Goal: Task Accomplishment & Management: Manage account settings

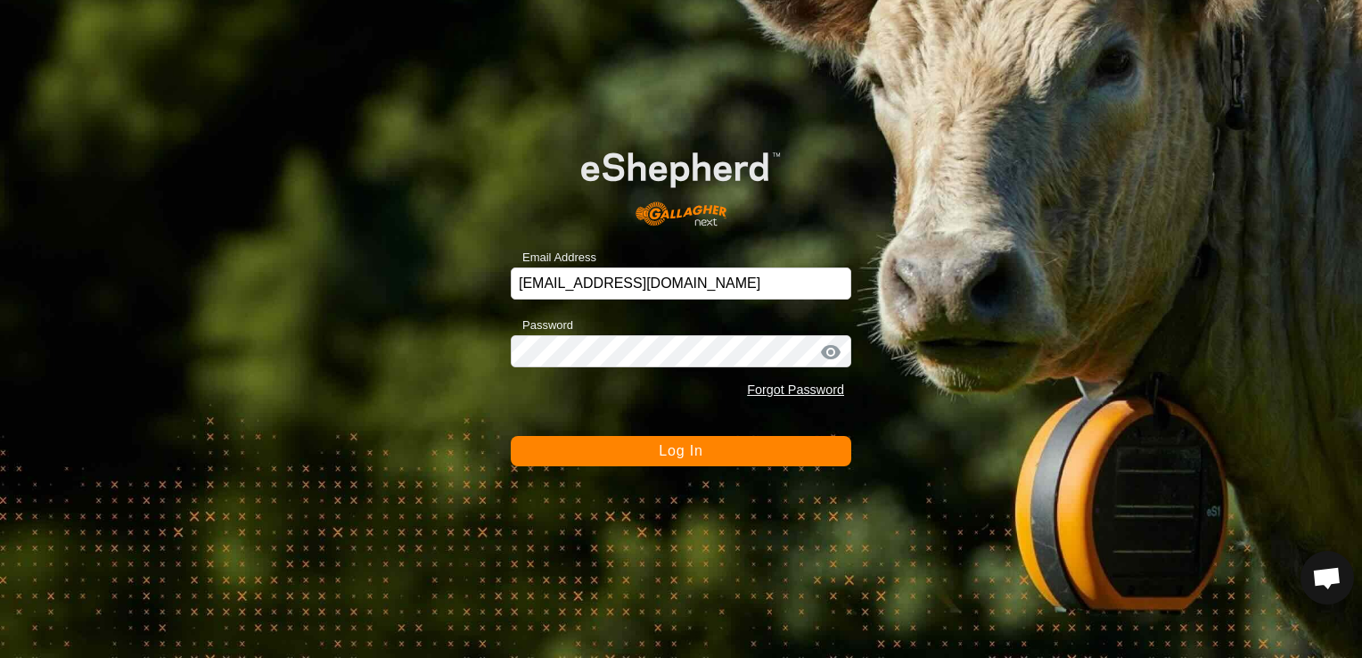
drag, startPoint x: 683, startPoint y: 455, endPoint x: 642, endPoint y: 447, distance: 41.6
click at [642, 447] on button "Log In" at bounding box center [681, 451] width 340 height 30
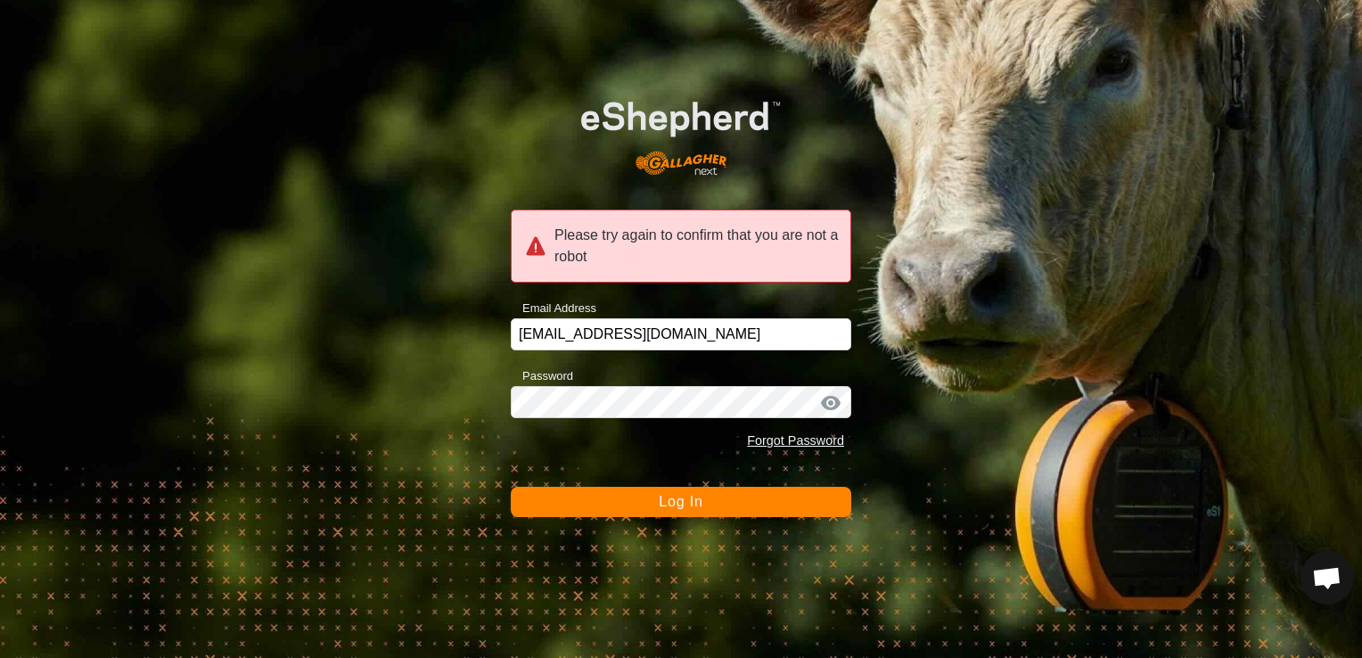
click at [671, 502] on span "Log In" at bounding box center [681, 501] width 44 height 15
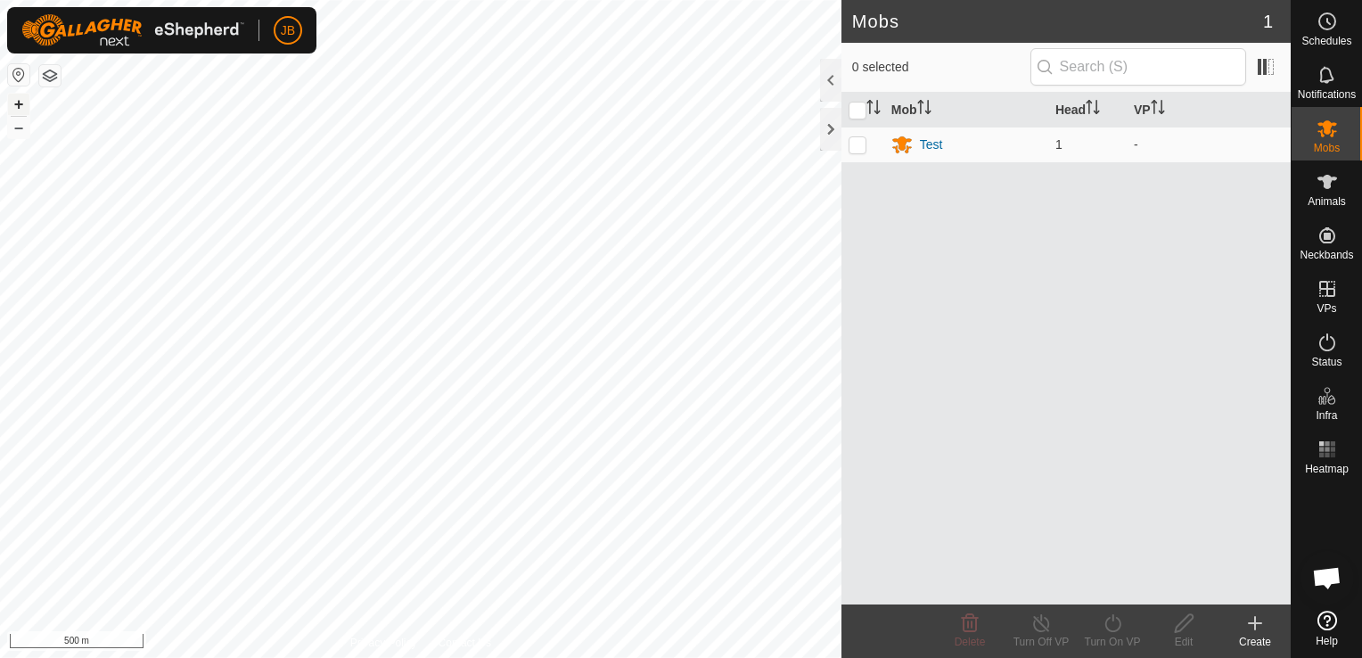
click at [18, 98] on button "+" at bounding box center [18, 104] width 21 height 21
click at [0, 598] on html "JB Schedules Notifications Mobs Animals Neckbands VPs Status Infra Heatmap Help…" at bounding box center [681, 329] width 1362 height 658
click at [0, 623] on html "JB Schedules Notifications Mobs Animals Neckbands VPs Status Infra Heatmap Help…" at bounding box center [681, 329] width 1362 height 658
click at [45, 657] on html "JB Schedules Notifications Mobs Animals Neckbands VPs Status Infra Heatmap Help…" at bounding box center [681, 329] width 1362 height 658
click at [924, 0] on html "JB Schedules Notifications Mobs Animals Neckbands VPs Status Infra Heatmap Help…" at bounding box center [681, 329] width 1362 height 658
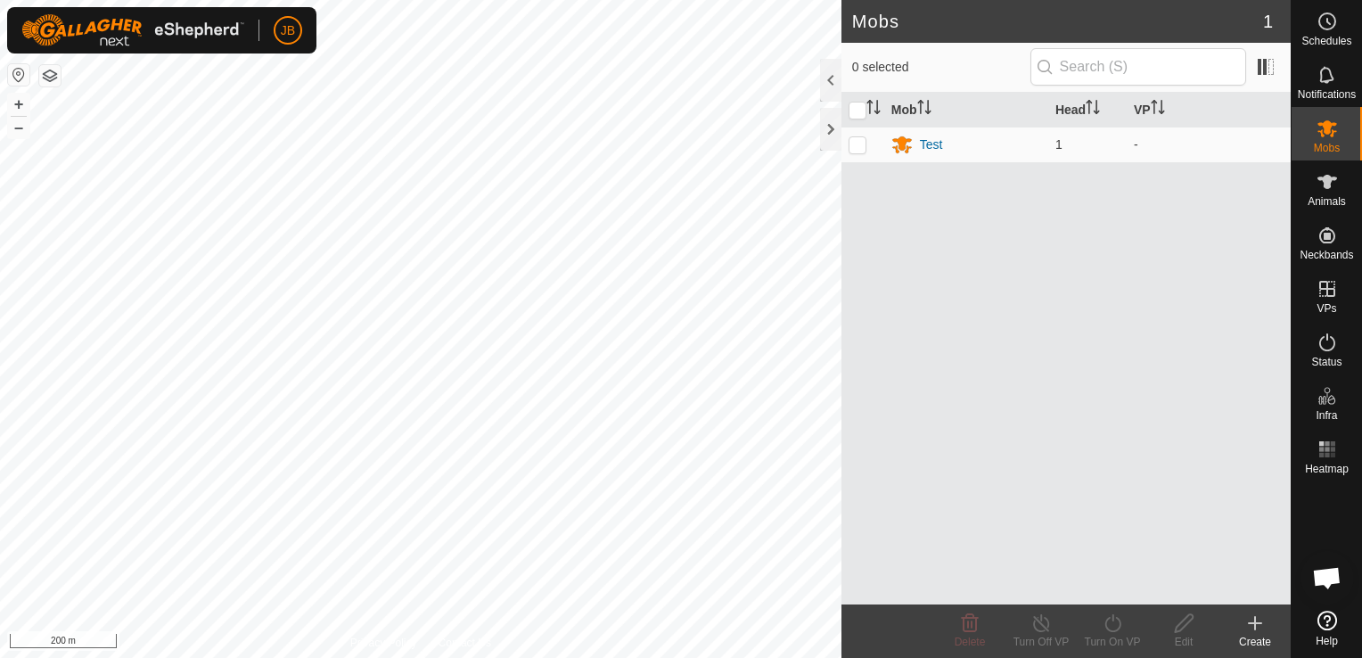
click at [100, 0] on html "JB Schedules Notifications Mobs Animals Neckbands VPs Status Infra Heatmap Help…" at bounding box center [681, 329] width 1362 height 658
click at [466, 0] on html "JB Schedules Notifications Mobs Animals Neckbands VPs Status Infra Heatmap Help…" at bounding box center [681, 329] width 1362 height 658
click at [21, 100] on button "+" at bounding box center [18, 104] width 21 height 21
click at [18, 106] on button "+" at bounding box center [18, 104] width 21 height 21
click at [148, 202] on div "+ – ⇧ i 50 m" at bounding box center [420, 329] width 841 height 658
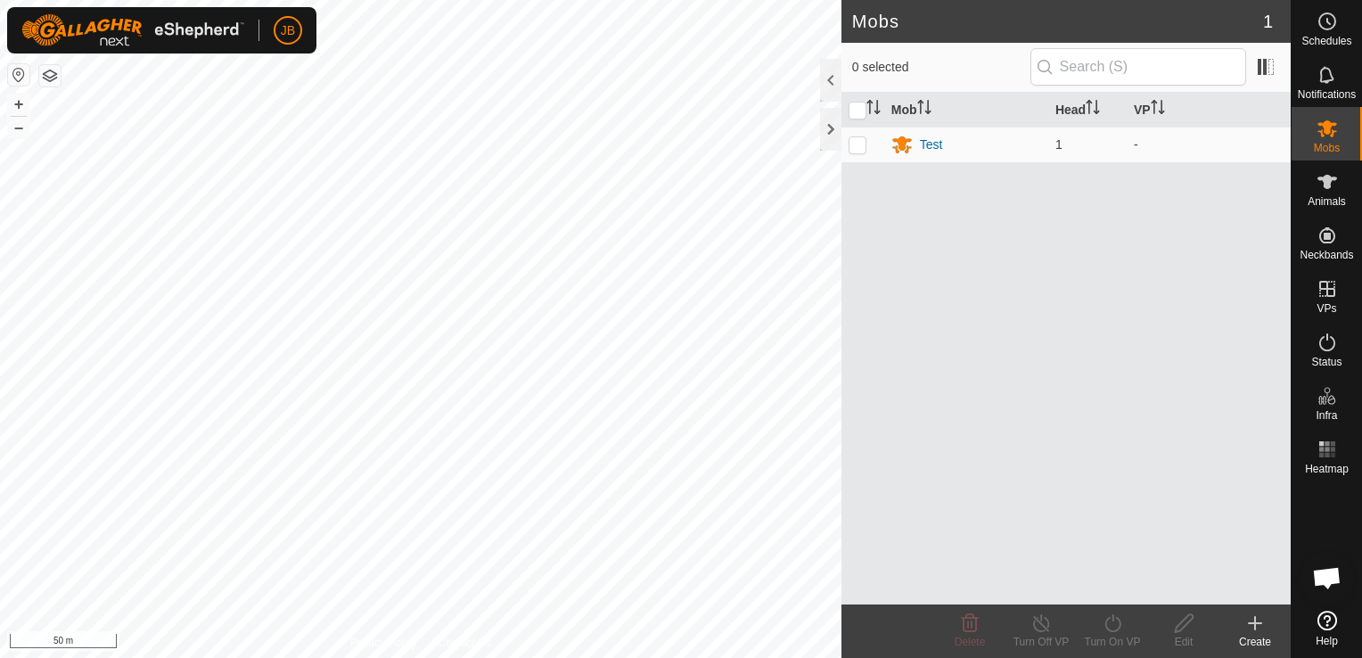
drag, startPoint x: 18, startPoint y: 106, endPoint x: 20, endPoint y: -66, distance: 172.0
click at [20, 0] on html "JB Schedules Notifications Mobs Animals Neckbands VPs Status Infra Heatmap Help…" at bounding box center [681, 329] width 1362 height 658
click at [479, 0] on html "JB Schedules Notifications Mobs Animals Neckbands VPs Status Infra Heatmap Help…" at bounding box center [681, 329] width 1362 height 658
click at [916, 283] on div "Mobs 1 0 selected Mob Head VP Test 1 - Delete Turn Off VP Turn On VP Edit Creat…" at bounding box center [645, 329] width 1290 height 658
click at [613, 276] on div "Mobs 1 0 selected Mob Head VP Test 1 - Delete Turn Off VP Turn On VP Edit Creat…" at bounding box center [645, 329] width 1290 height 658
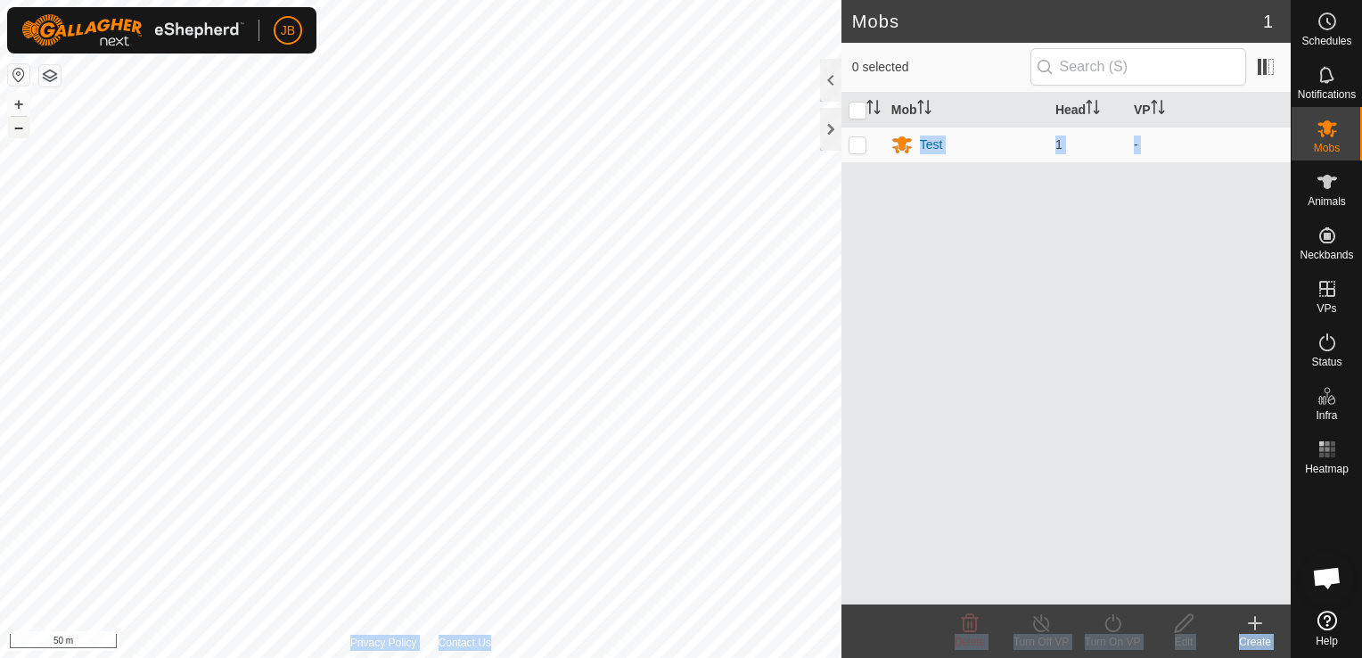
click at [22, 127] on button "–" at bounding box center [18, 127] width 21 height 21
click at [620, 0] on html "JB Schedules Notifications Mobs Animals Neckbands VPs Status Infra Heatmap Help…" at bounding box center [681, 329] width 1362 height 658
click at [460, 0] on html "JB Schedules Notifications Mobs Animals Neckbands VPs Status Infra Heatmap Help…" at bounding box center [681, 329] width 1362 height 658
click at [936, 137] on div "Test" at bounding box center [931, 144] width 23 height 19
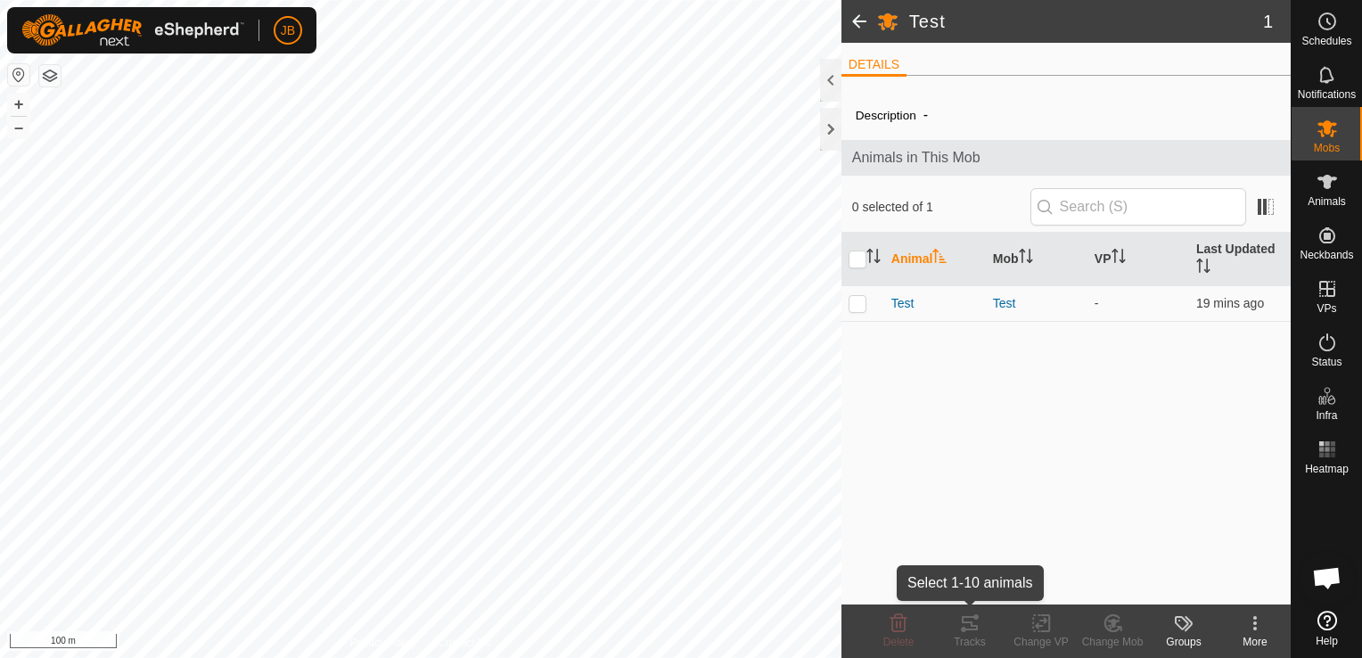
click at [976, 637] on div "Tracks" at bounding box center [969, 642] width 71 height 16
click at [900, 305] on span "Test" at bounding box center [902, 303] width 23 height 19
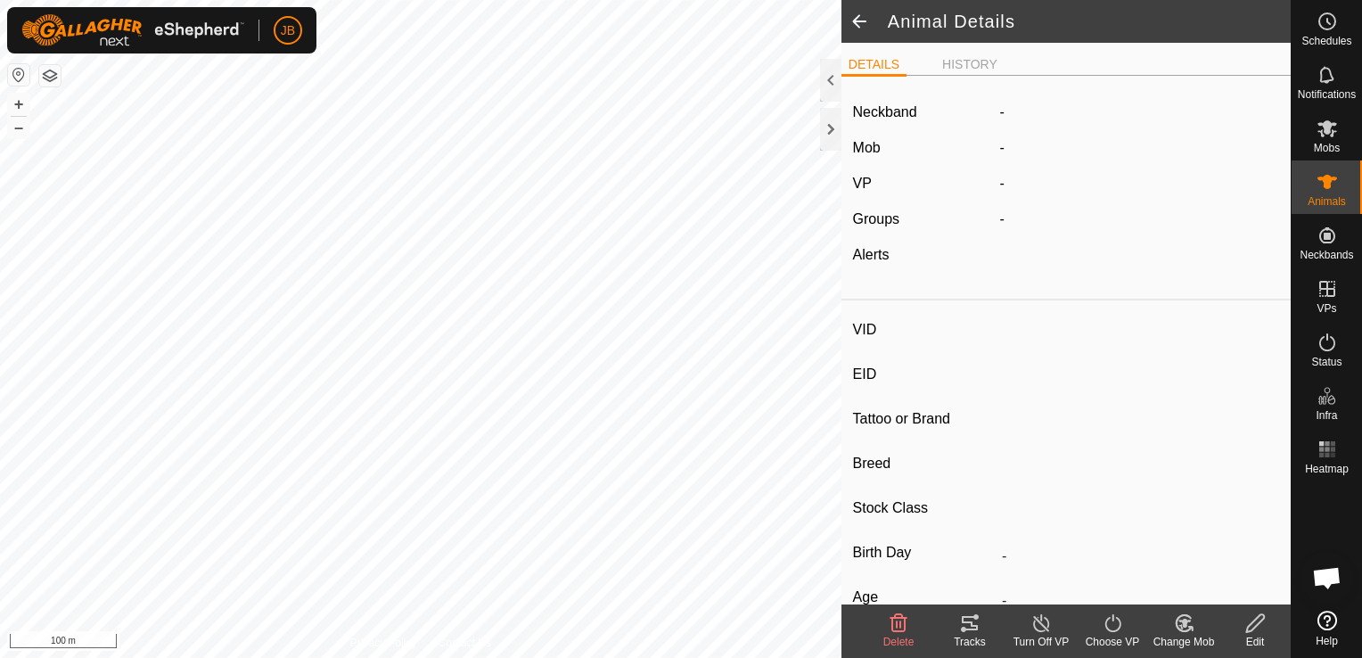
type input "Test"
type input "-"
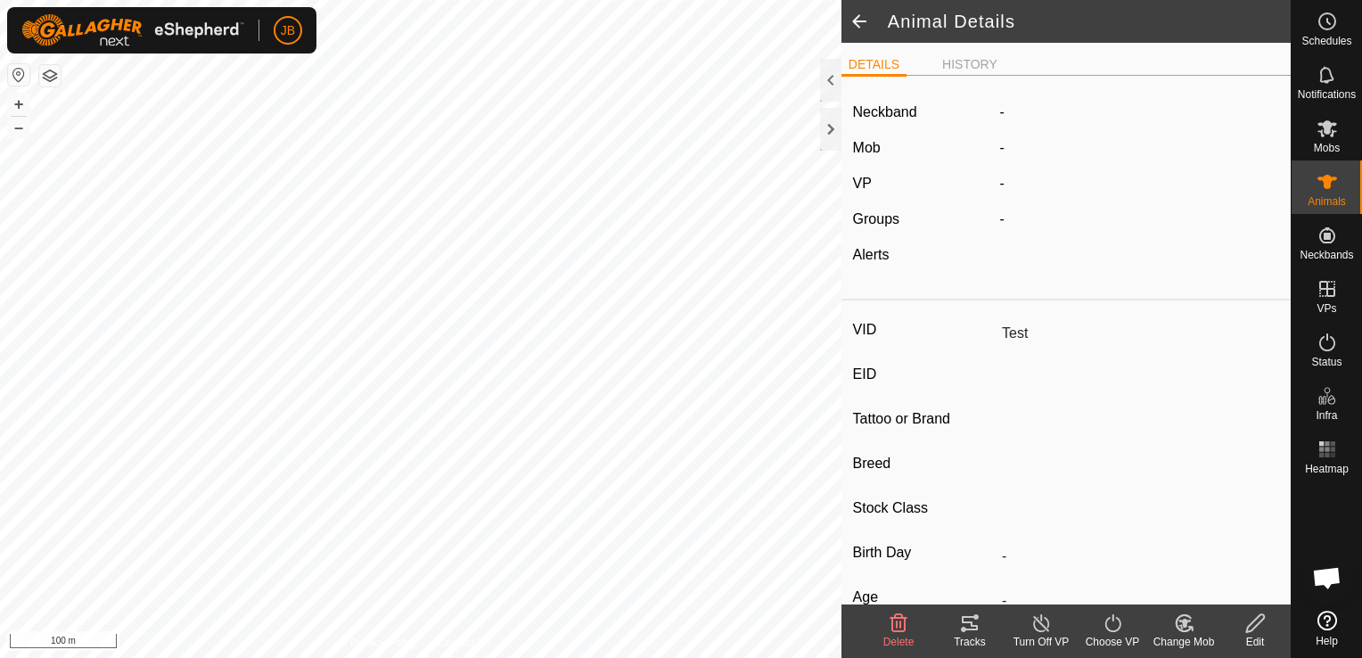
type input "0 kg"
type input "-"
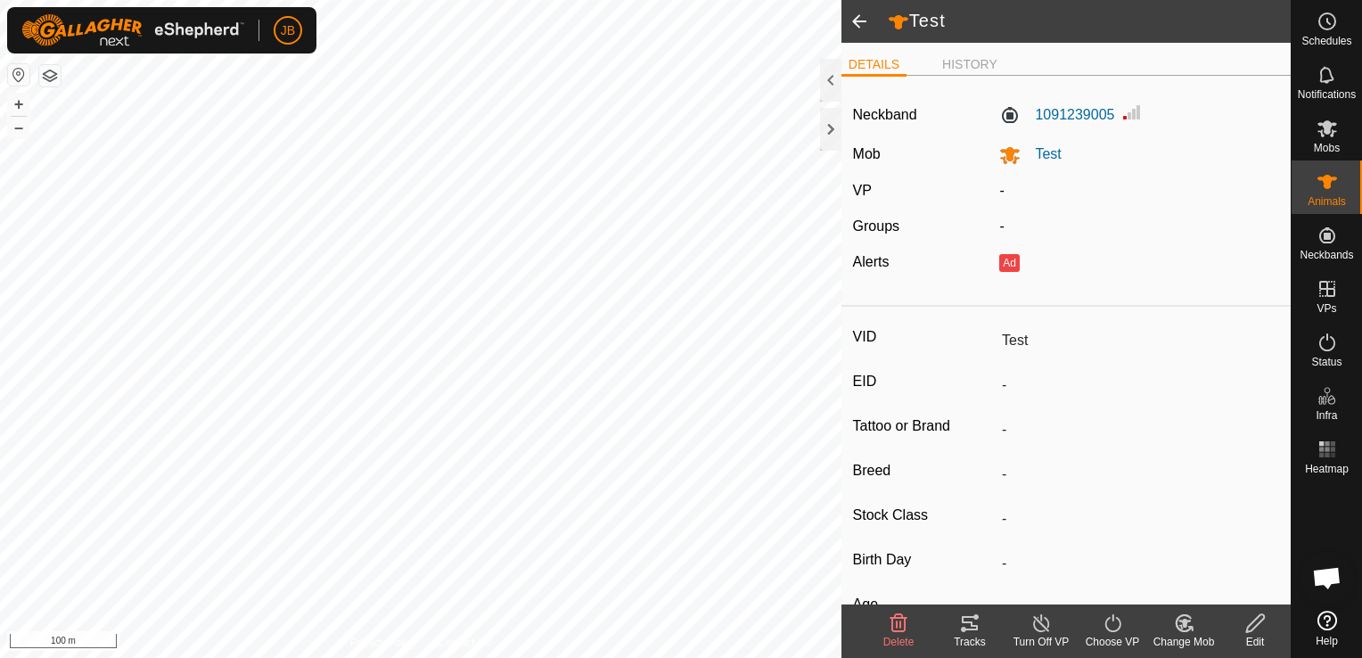
click at [851, 14] on span at bounding box center [859, 21] width 36 height 43
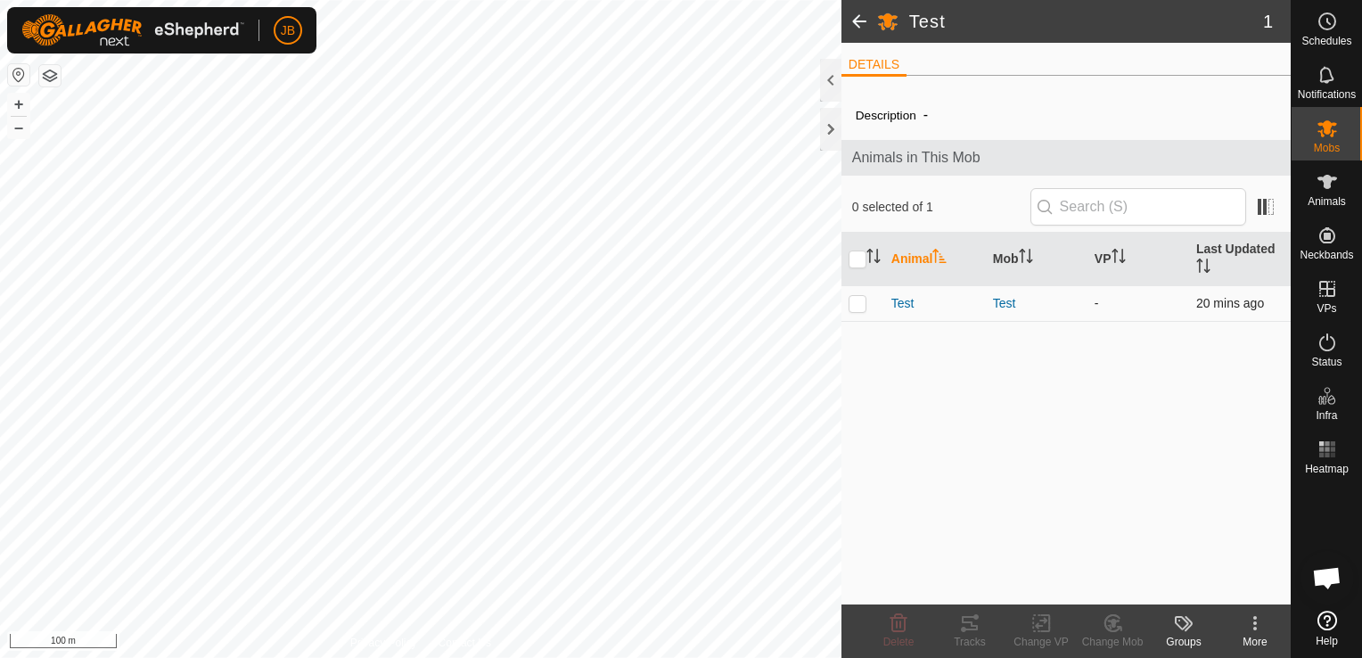
click at [856, 303] on p-checkbox at bounding box center [857, 303] width 18 height 14
checkbox input "true"
click at [963, 626] on icon at bounding box center [969, 622] width 21 height 21
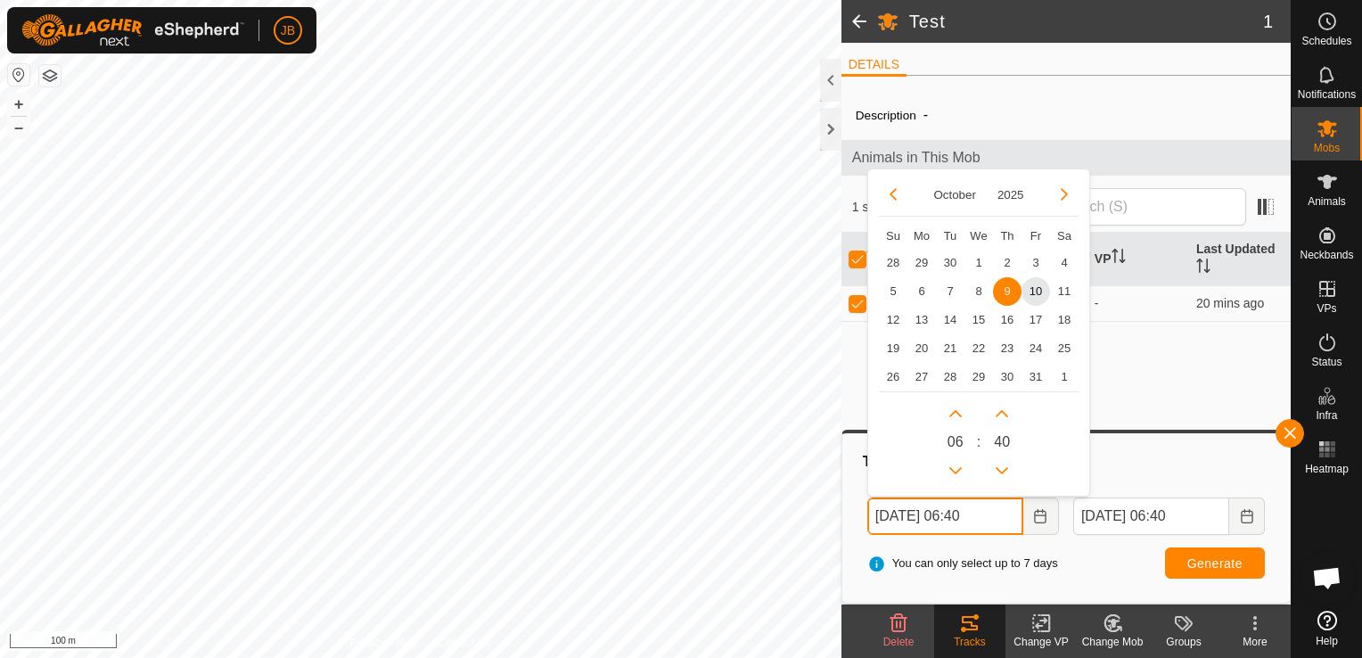
click at [889, 512] on input "[DATE] 06:40" at bounding box center [945, 515] width 156 height 37
click at [888, 190] on button "Previous Month" at bounding box center [893, 194] width 29 height 29
click at [1005, 341] on span "25" at bounding box center [1007, 347] width 29 height 29
type input "[DATE] 06:40"
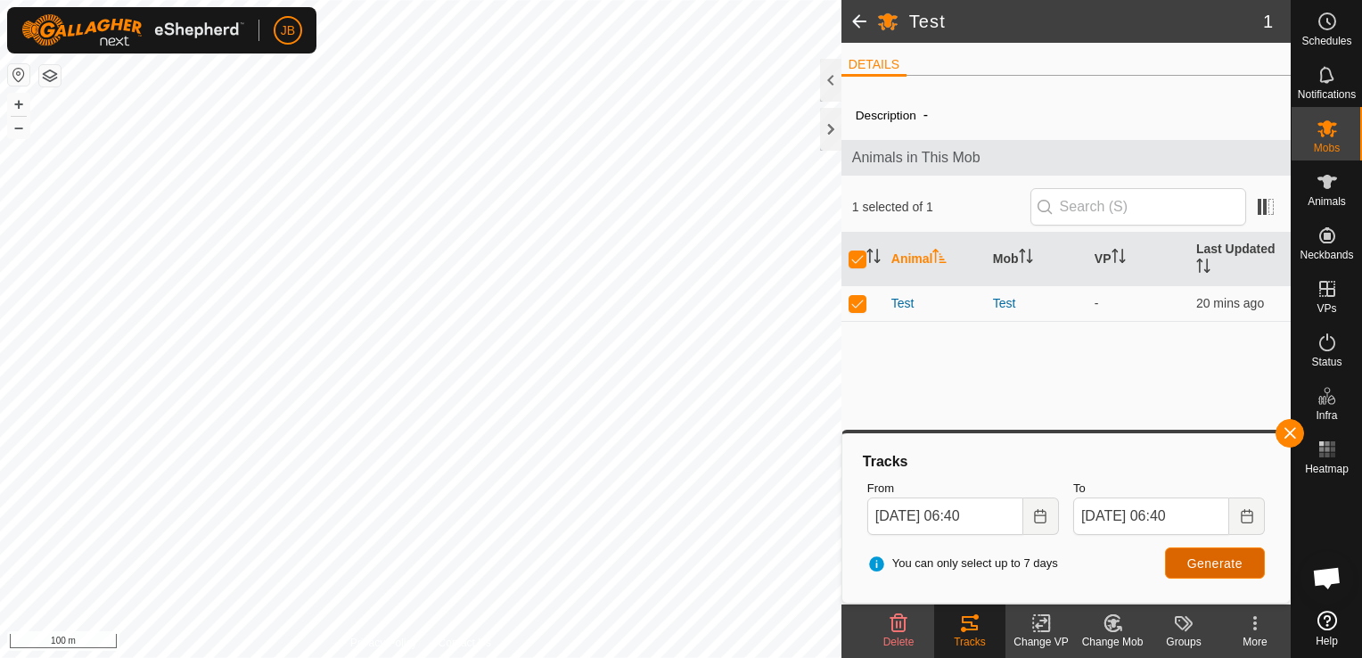
click at [1208, 563] on span "Generate" at bounding box center [1214, 563] width 55 height 14
click at [1099, 511] on input "[DATE] 06:40" at bounding box center [1151, 515] width 156 height 37
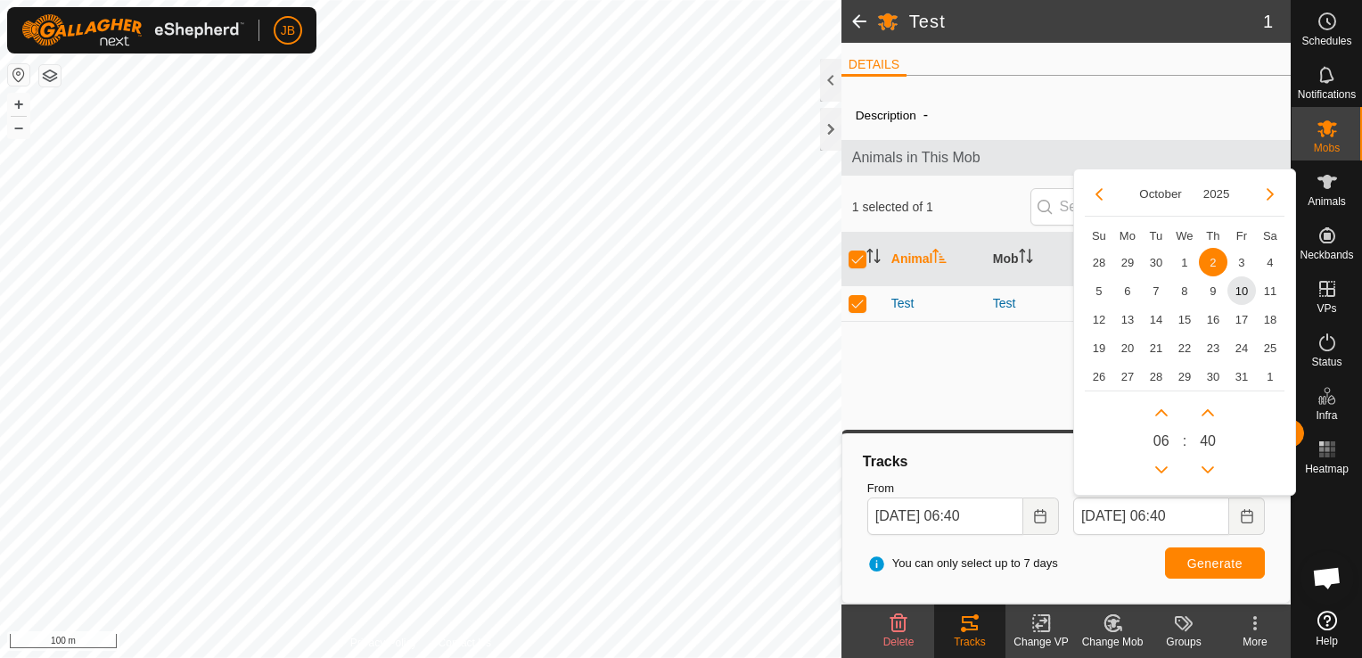
click at [1105, 565] on div "You can only select up to 7 days Generate" at bounding box center [1066, 563] width 412 height 43
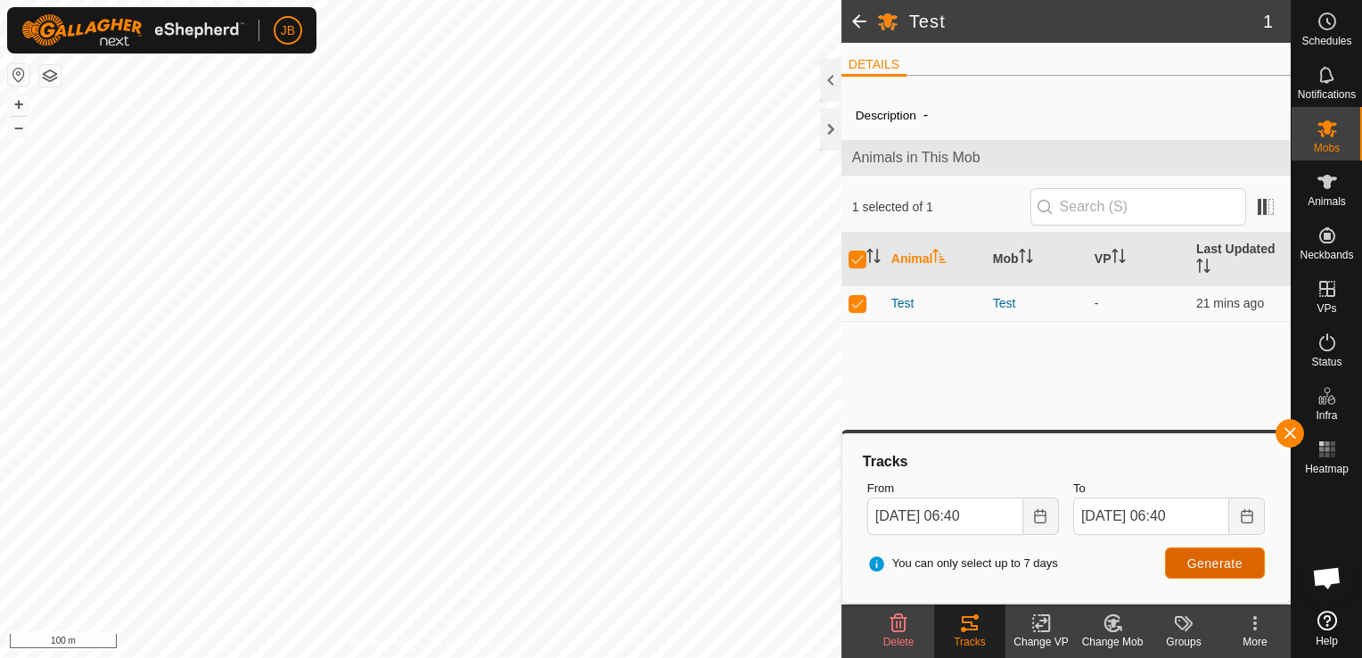
click at [1216, 558] on span "Generate" at bounding box center [1214, 563] width 55 height 14
click at [13, 102] on button "+" at bounding box center [18, 104] width 21 height 21
click at [20, 102] on button "+" at bounding box center [18, 104] width 21 height 21
click at [0, 360] on html "JB Schedules Notifications Mobs Animals Neckbands VPs Status Infra Heatmap Help…" at bounding box center [681, 329] width 1362 height 658
click at [0, 352] on html "JB Schedules Notifications Mobs Animals Neckbands VPs Status Infra Heatmap Help…" at bounding box center [681, 329] width 1362 height 658
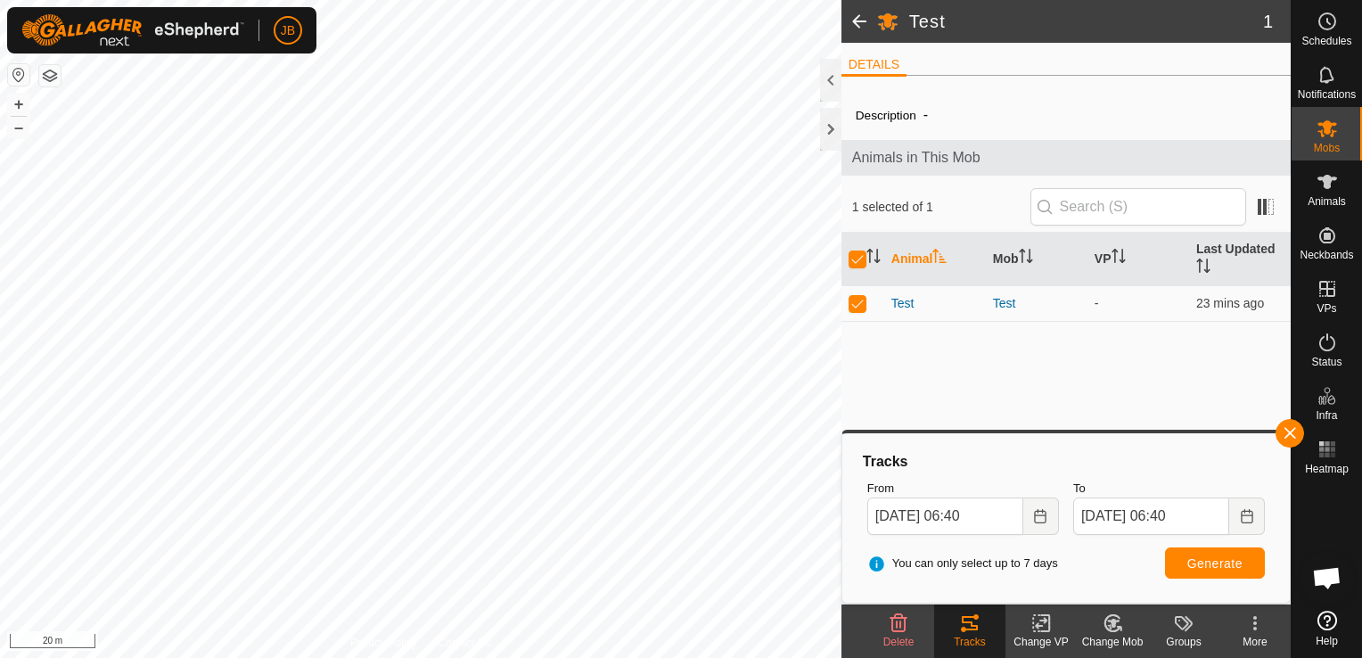
click at [857, 20] on span at bounding box center [859, 21] width 36 height 43
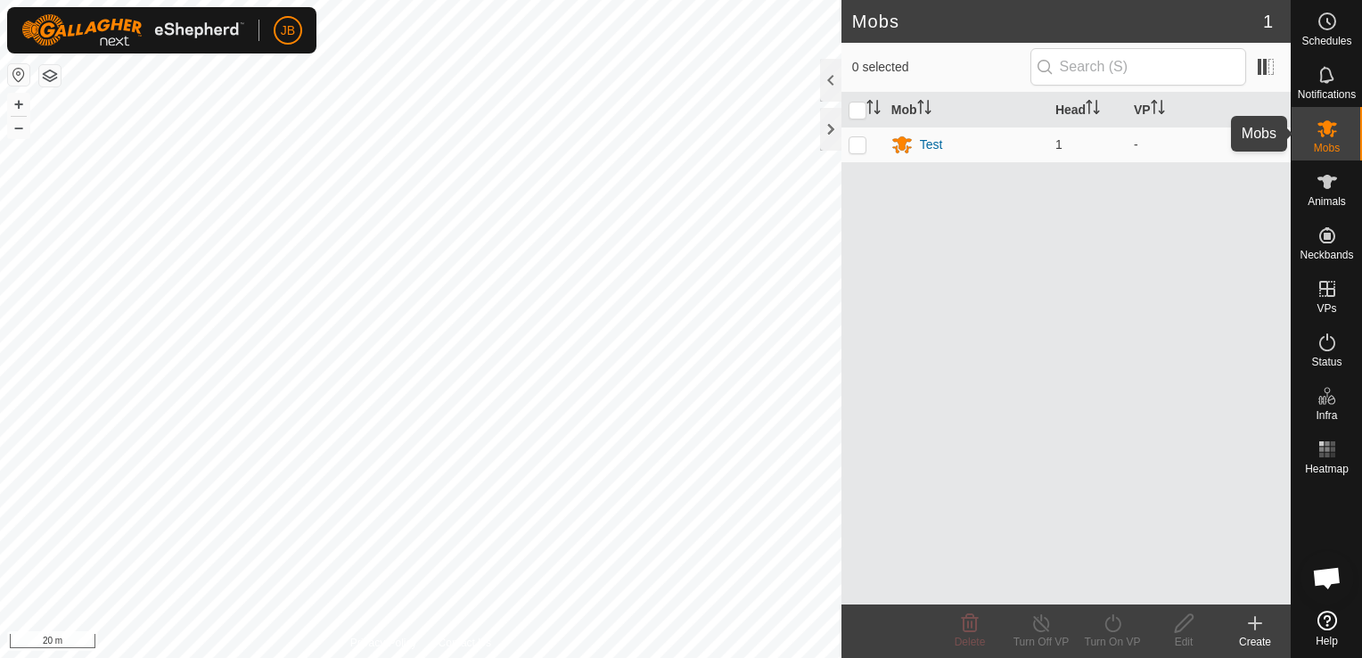
click at [1329, 137] on icon at bounding box center [1326, 128] width 21 height 21
click at [1338, 70] on es-notification-svg-icon at bounding box center [1327, 75] width 32 height 29
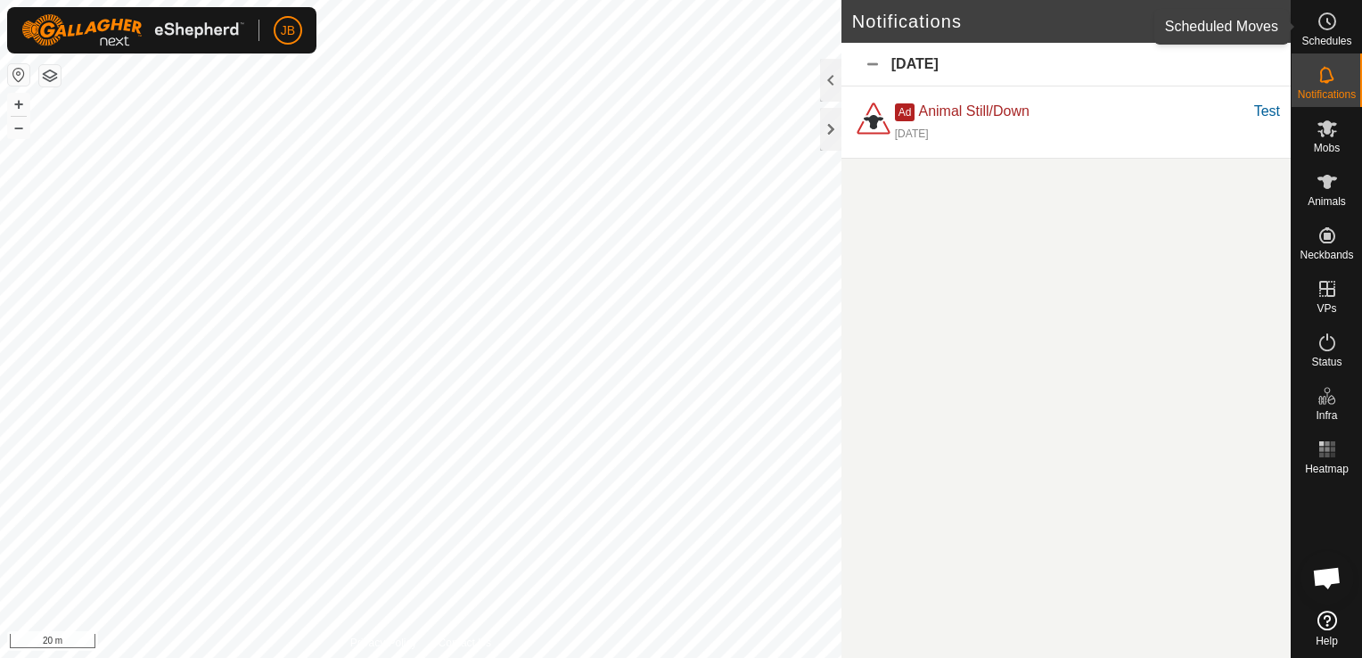
click at [1327, 19] on icon at bounding box center [1326, 21] width 21 height 21
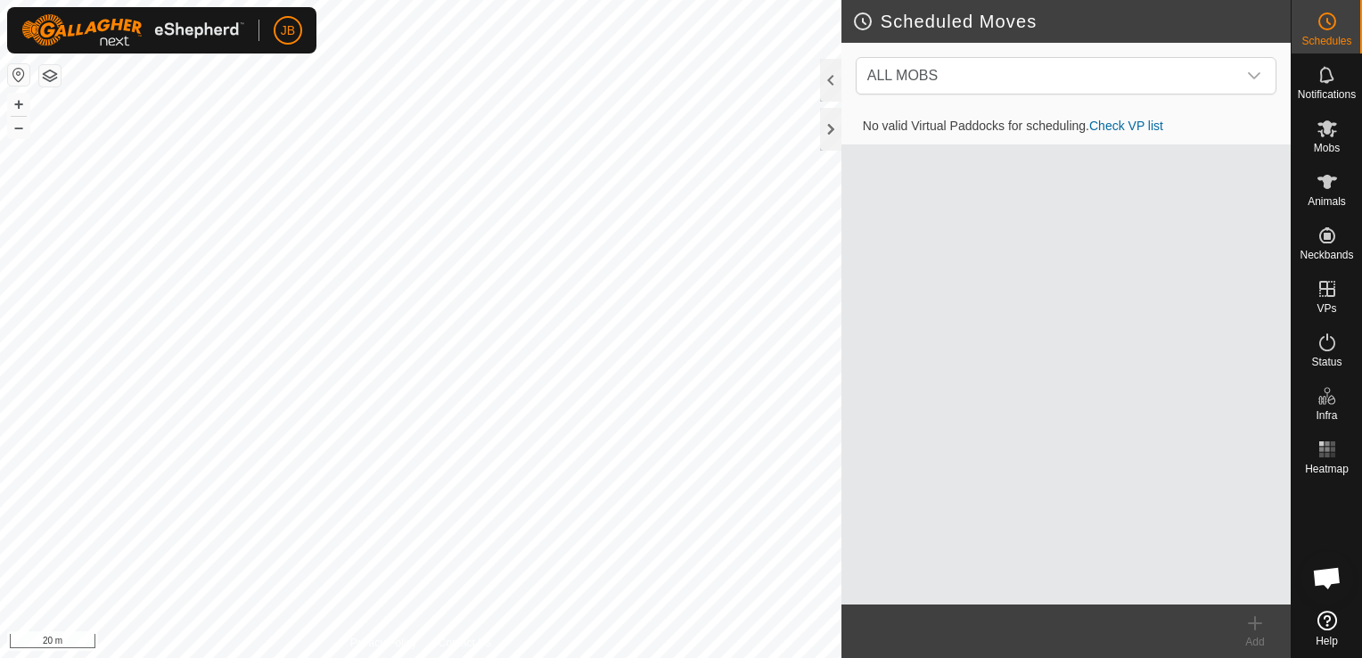
click at [1098, 481] on div "No valid Virtual Paddocks for scheduling. Check VP list" at bounding box center [1065, 357] width 449 height 496
click at [1361, 657] on html "JB Schedules Notifications Mobs Animals Neckbands VPs Status Infra Heatmap Help…" at bounding box center [681, 329] width 1362 height 658
click at [579, 657] on html "JB Schedules Notifications Mobs Animals Neckbands VPs Status Infra Heatmap Help…" at bounding box center [681, 329] width 1362 height 658
click at [1189, 657] on html "JB Schedules Notifications Mobs Animals Neckbands VPs Status Infra Heatmap Help…" at bounding box center [681, 329] width 1362 height 658
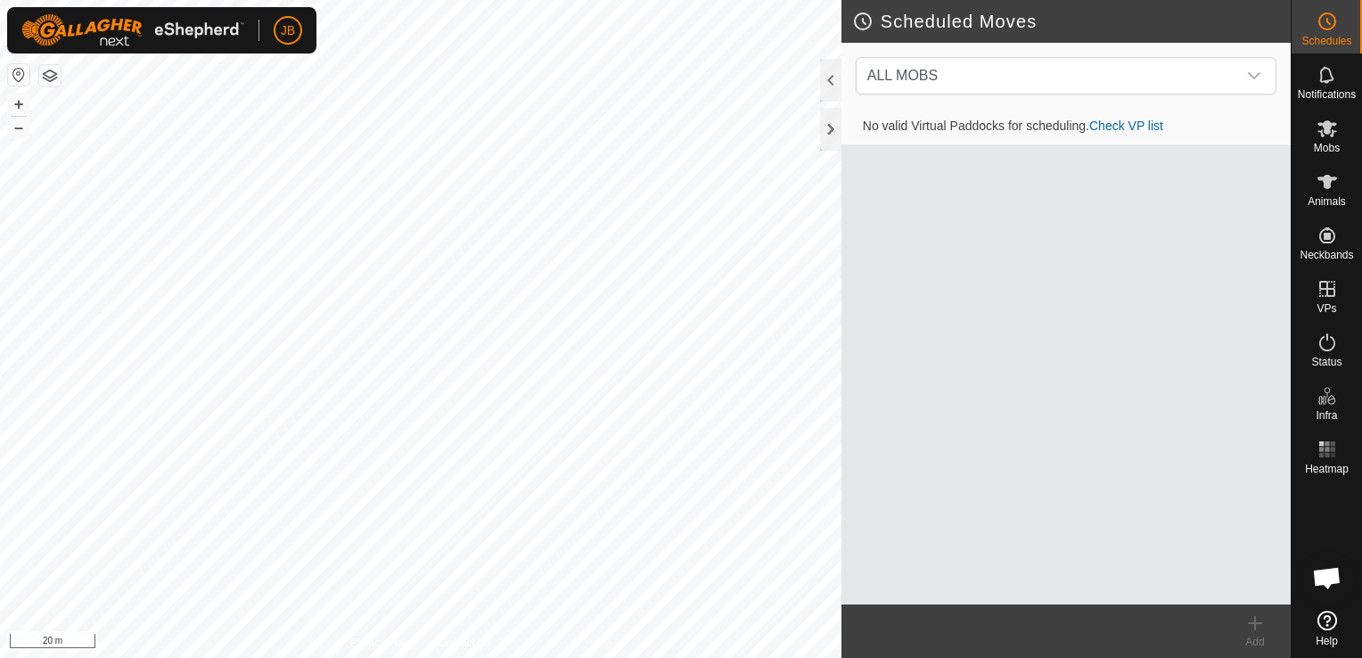
click at [1156, 657] on html "JB Schedules Notifications Mobs Animals Neckbands VPs Status Infra Heatmap Help…" at bounding box center [681, 329] width 1362 height 658
click at [14, 131] on button "–" at bounding box center [18, 127] width 21 height 21
click at [702, 657] on html "JB Schedules Notifications Mobs Animals Neckbands VPs Status Infra Heatmap Help…" at bounding box center [681, 329] width 1362 height 658
click at [635, 657] on html "JB Schedules Notifications Mobs Animals Neckbands VPs Status Infra Heatmap Help…" at bounding box center [681, 329] width 1362 height 658
click at [446, 657] on html "JB Schedules Notifications Mobs Animals Neckbands VPs Status Infra Heatmap Help…" at bounding box center [681, 329] width 1362 height 658
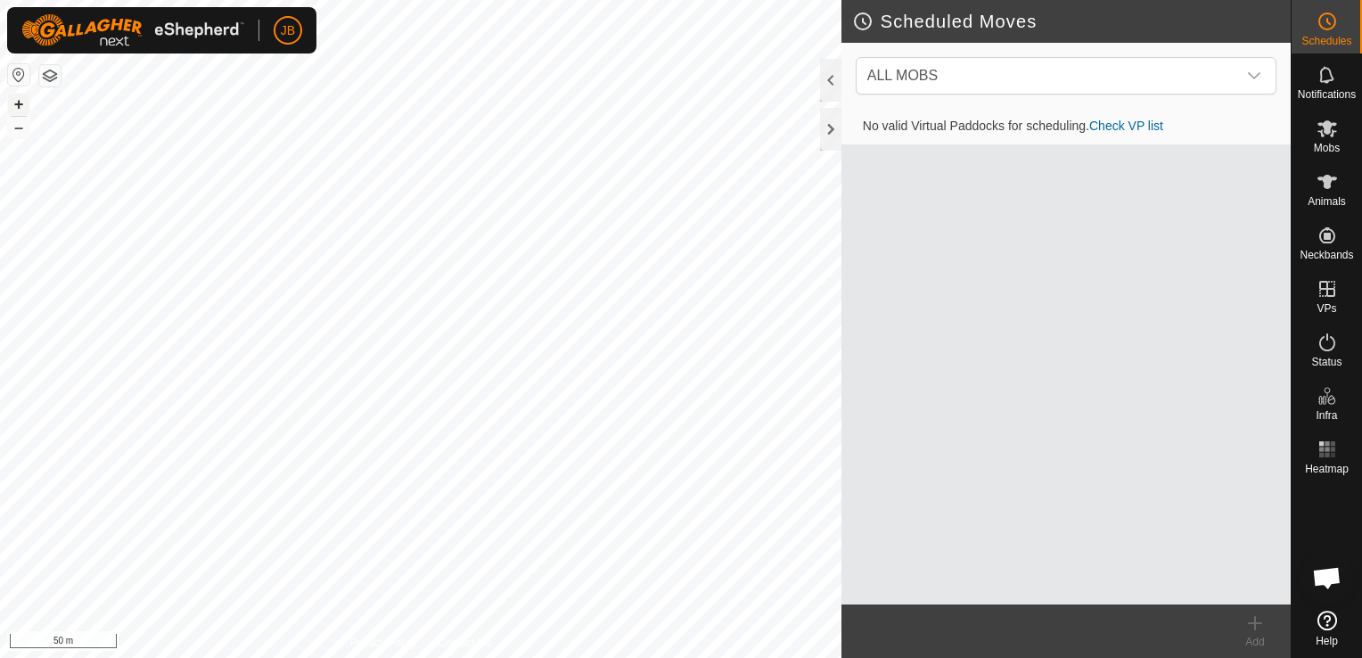
click at [14, 100] on button "+" at bounding box center [18, 104] width 21 height 21
click at [14, 101] on button "+" at bounding box center [18, 104] width 21 height 21
click at [17, 130] on button "–" at bounding box center [18, 127] width 21 height 21
click at [9, 0] on html "JB Schedules Notifications Mobs Animals Neckbands VPs Status Infra Heatmap Help…" at bounding box center [681, 329] width 1362 height 658
click at [0, 0] on html "JB Schedules Notifications Mobs Animals Neckbands VPs Status Infra Heatmap Help…" at bounding box center [681, 329] width 1362 height 658
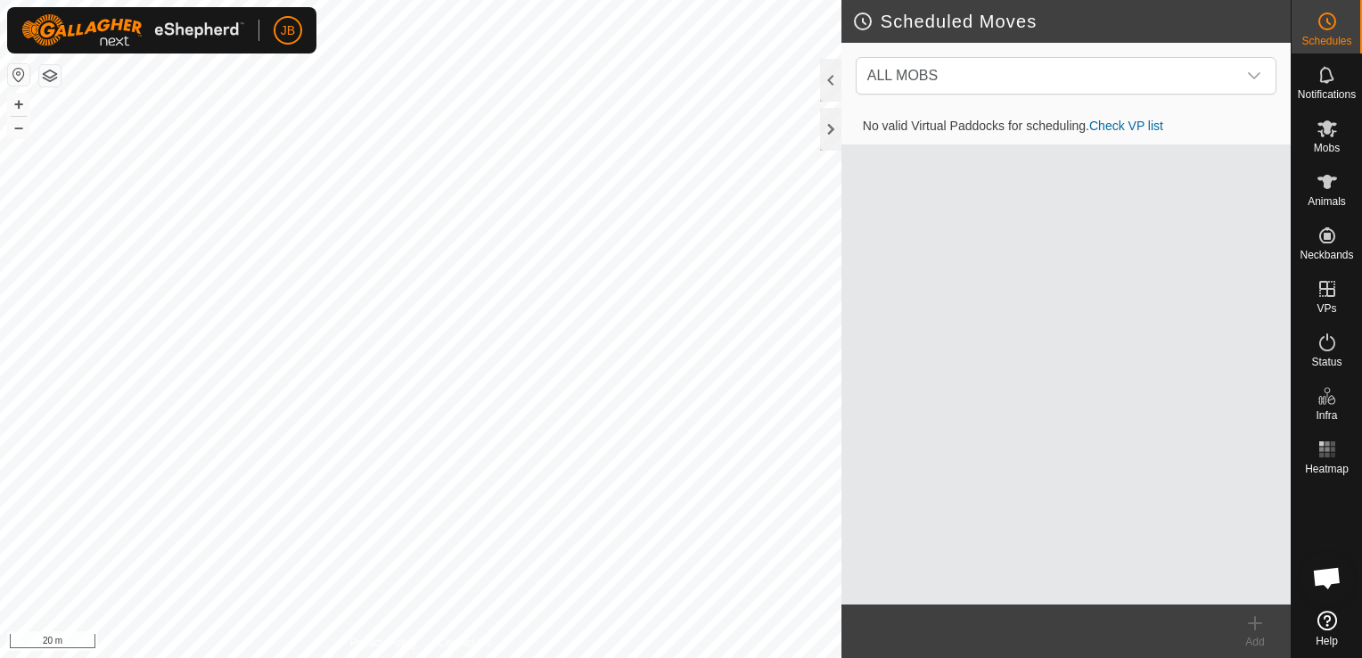
click at [0, 0] on html "JB Schedules Notifications Mobs Animals Neckbands VPs Status Infra Heatmap Help…" at bounding box center [681, 329] width 1362 height 658
click at [18, 127] on button "–" at bounding box center [18, 127] width 21 height 21
click at [22, 133] on button "–" at bounding box center [18, 127] width 21 height 21
click at [0, 0] on html "JB Schedules Notifications Mobs Animals Neckbands VPs Status Infra Heatmap Help…" at bounding box center [681, 329] width 1362 height 658
click at [0, 597] on html "JB Schedules Notifications Mobs Animals Neckbands VPs Status Infra Heatmap Help…" at bounding box center [681, 329] width 1362 height 658
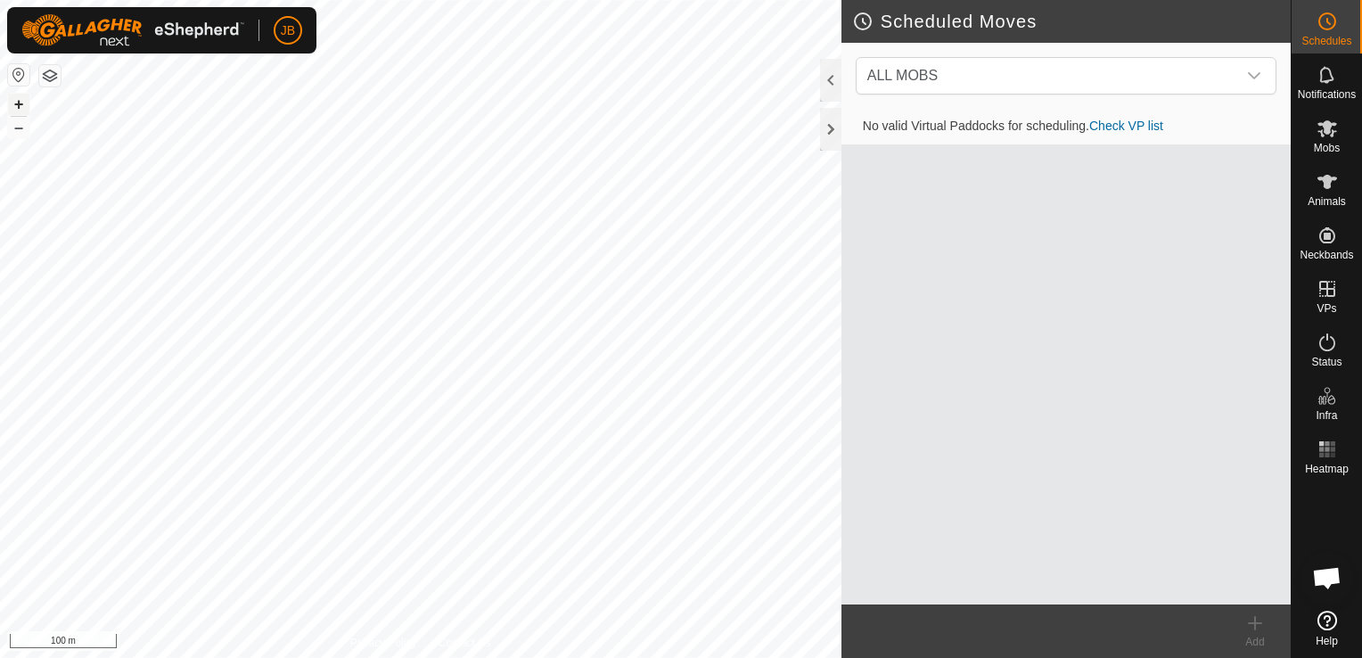
click at [14, 99] on button "+" at bounding box center [18, 104] width 21 height 21
